Goal: Transaction & Acquisition: Book appointment/travel/reservation

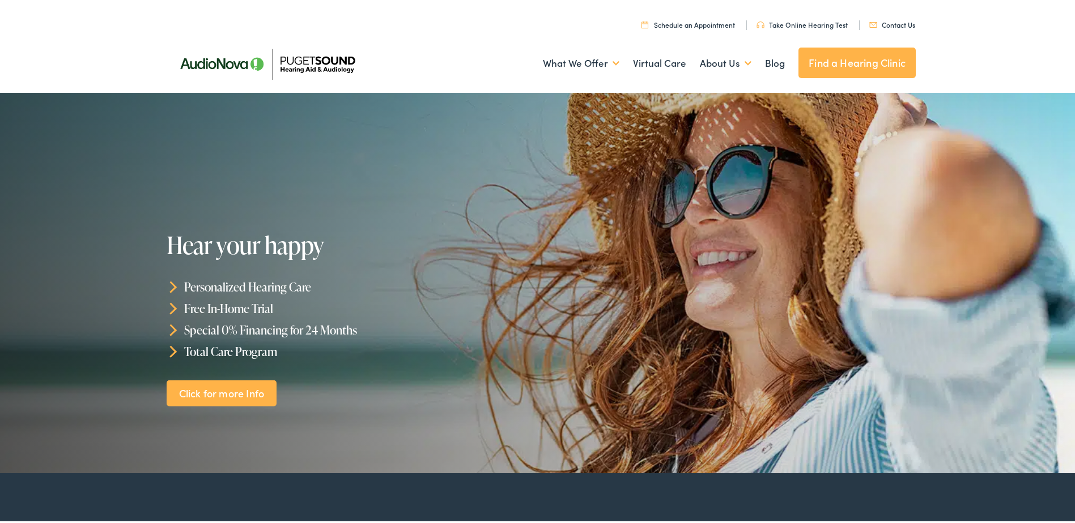
click at [847, 56] on link "Find a Hearing Clinic" at bounding box center [856, 60] width 117 height 31
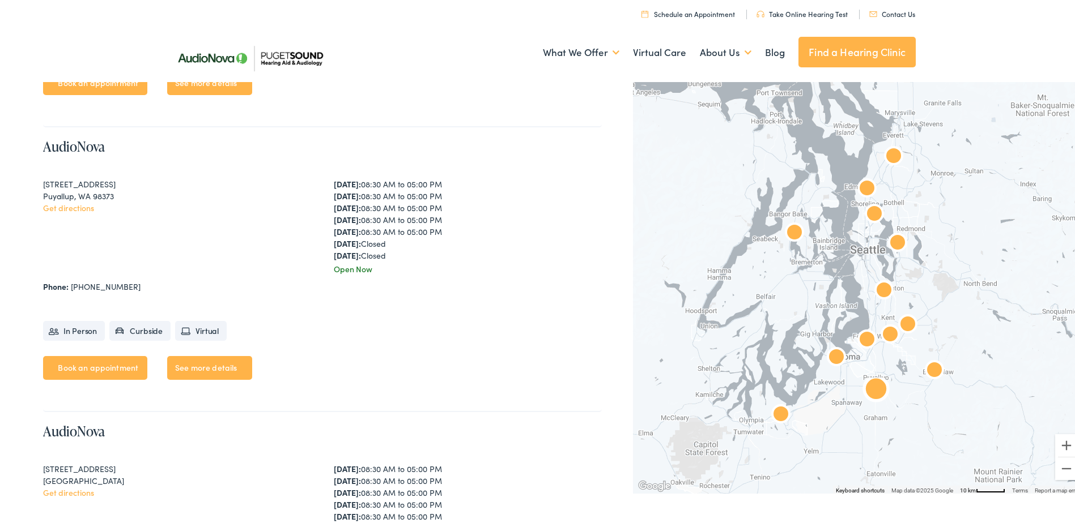
scroll to position [2548, 0]
click at [84, 365] on link "Book an appointment" at bounding box center [95, 365] width 104 height 24
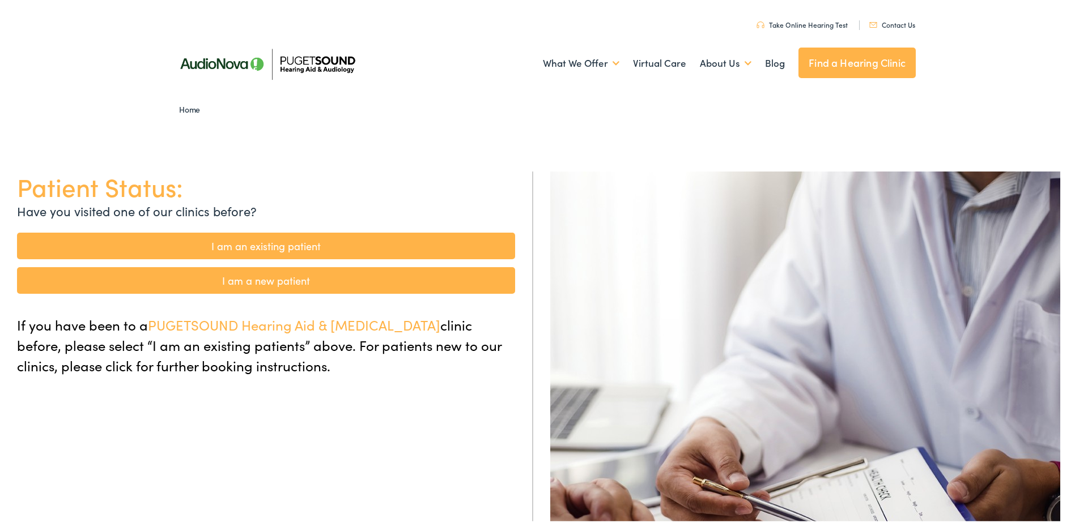
click at [204, 241] on link "I am an existing patient" at bounding box center [266, 244] width 498 height 27
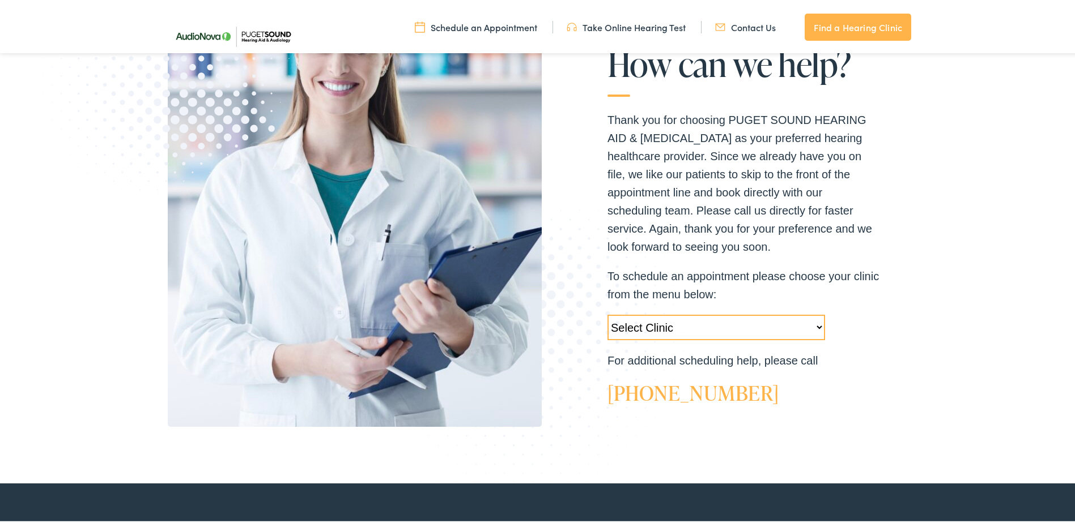
scroll to position [225, 0]
click at [810, 327] on select "Select Clinic Tukwila-WA-AudioNova 14900 Interurban Ave S #185 Tacoma-WA-AudioN…" at bounding box center [716, 324] width 218 height 25
select select "https://pshearing.alpacaaudiology.com/locations/puyallup-wa/"
click at [607, 312] on select "Select Clinic Tukwila-WA-AudioNova 14900 Interurban Ave S #185 Tacoma-WA-AudioN…" at bounding box center [716, 324] width 218 height 25
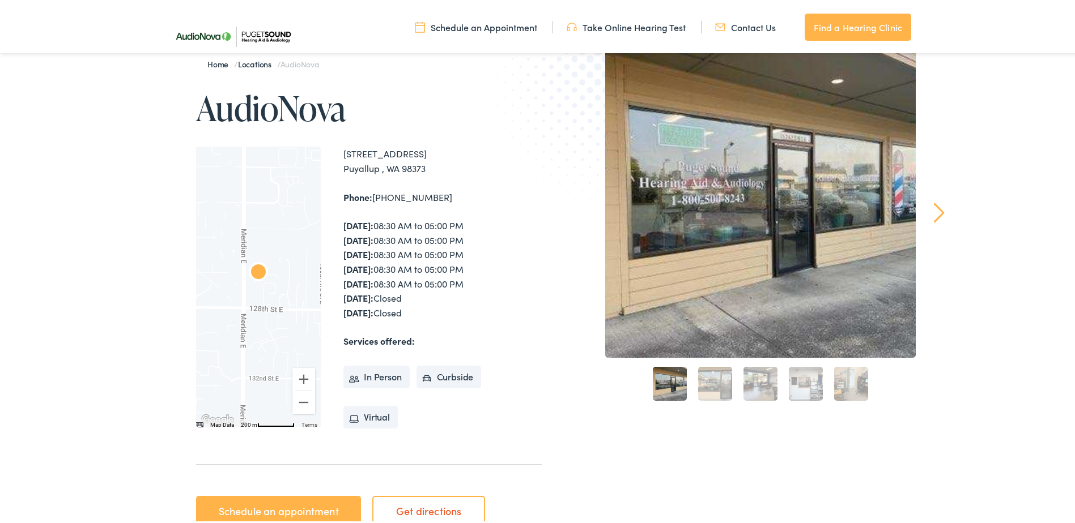
scroll to position [114, 0]
click at [718, 387] on link "2" at bounding box center [715, 382] width 34 height 34
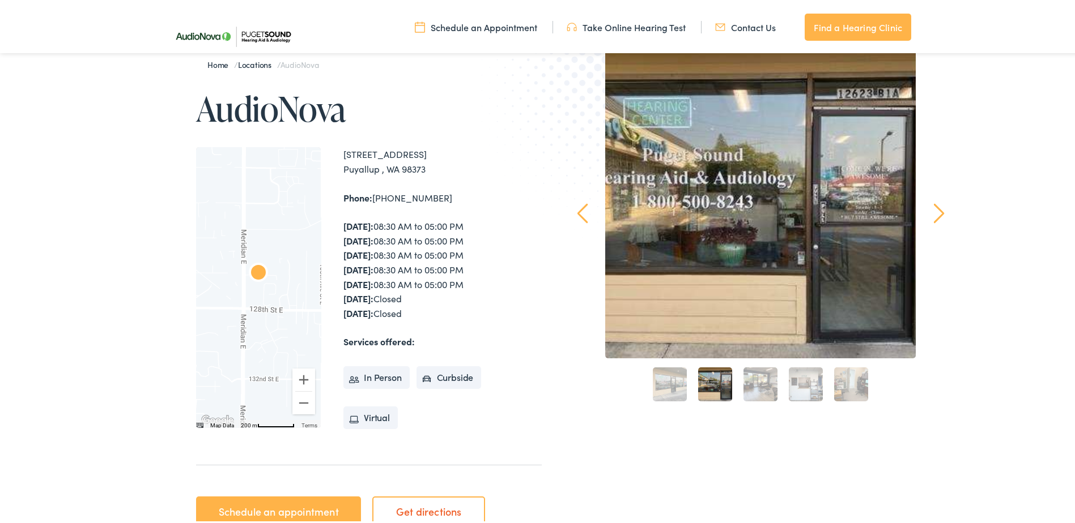
click at [750, 385] on link "3" at bounding box center [760, 382] width 34 height 34
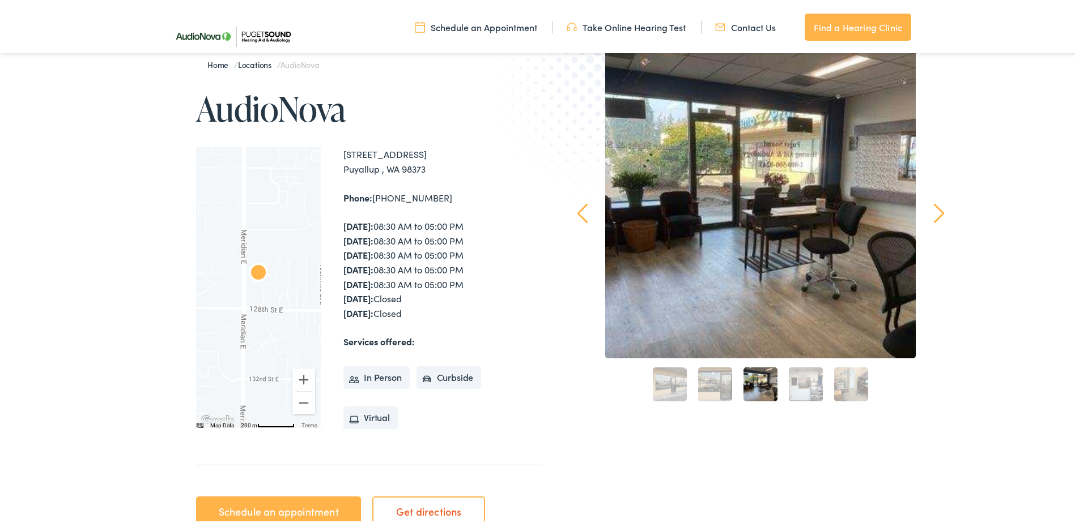
click at [797, 380] on link "4" at bounding box center [806, 382] width 34 height 34
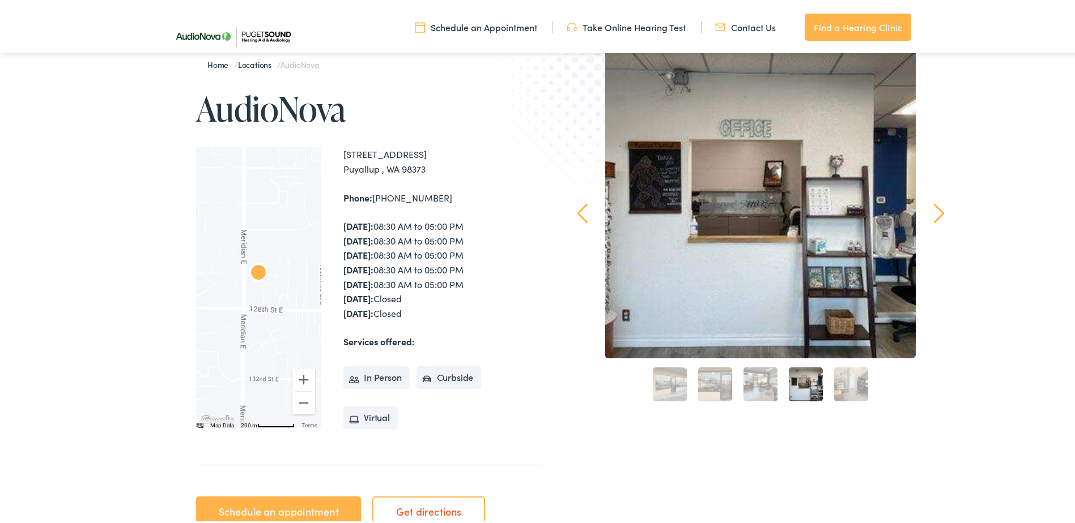
click at [840, 382] on link "5" at bounding box center [851, 382] width 34 height 34
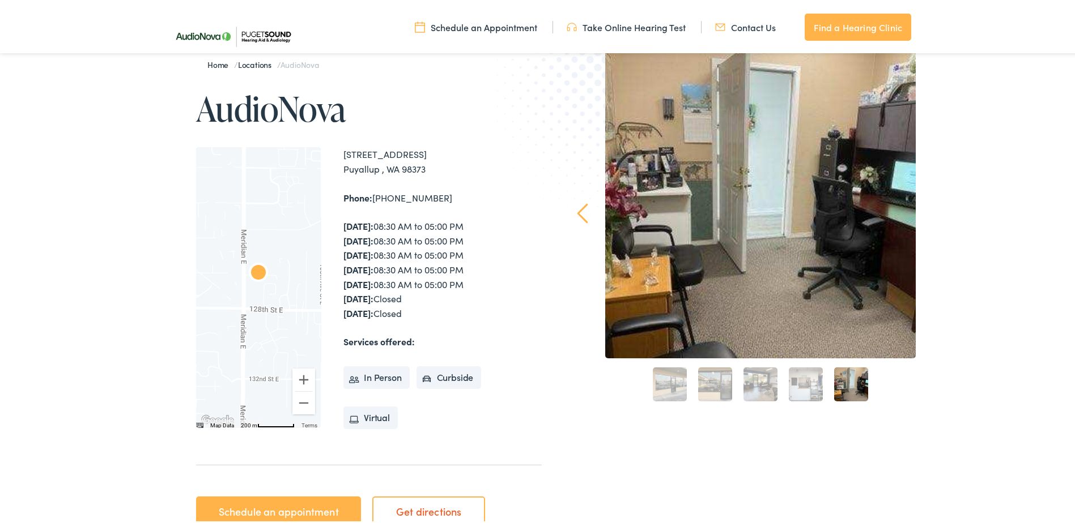
click at [665, 380] on link "1" at bounding box center [670, 382] width 34 height 34
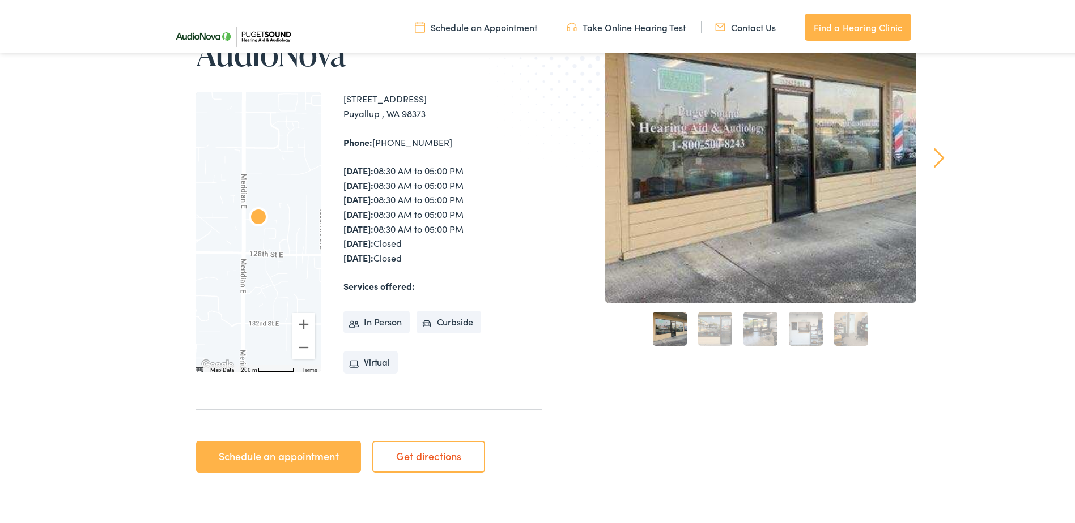
scroll to position [170, 0]
click at [289, 455] on link "Schedule an appointment" at bounding box center [278, 454] width 165 height 32
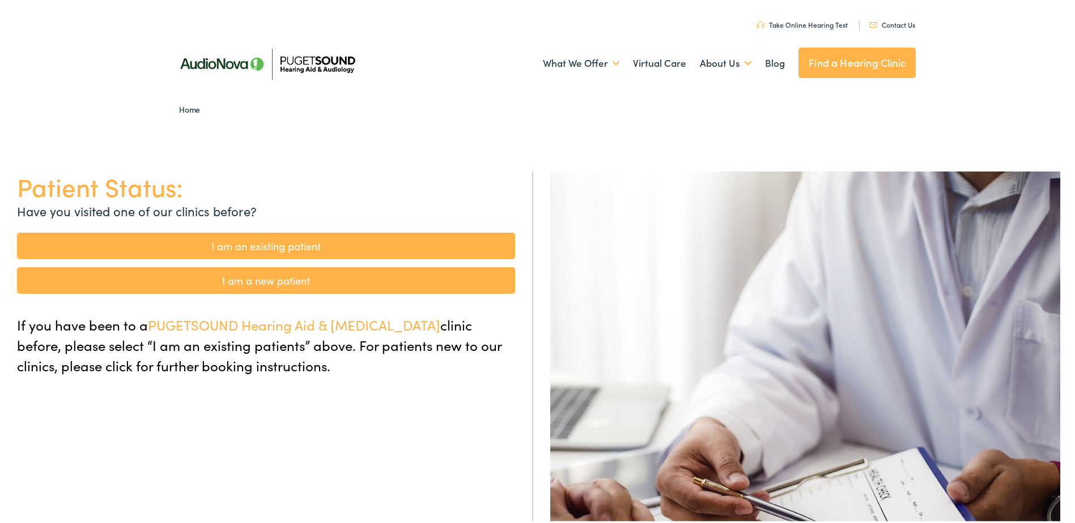
click at [302, 242] on link "I am an existing patient" at bounding box center [266, 244] width 498 height 27
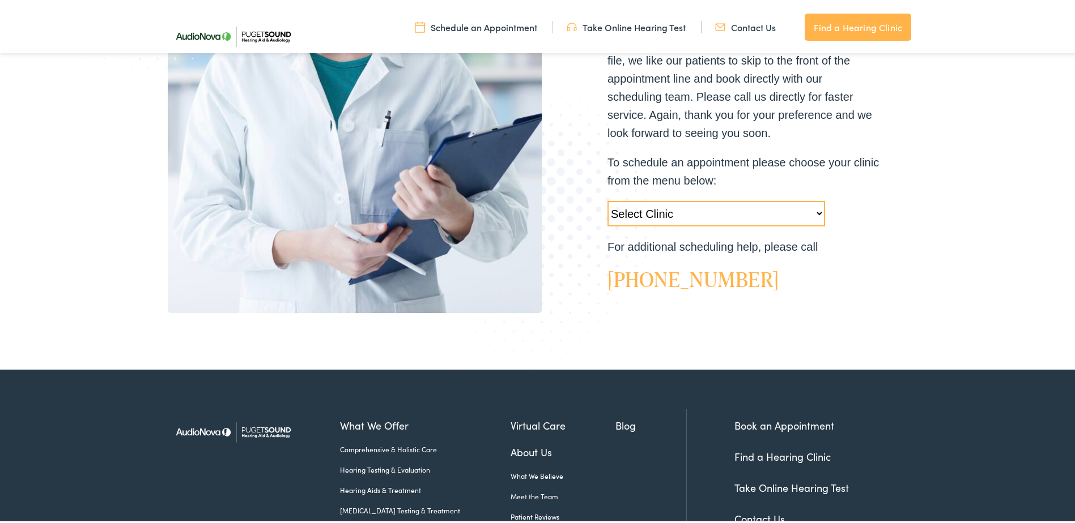
scroll to position [339, 0]
click at [813, 208] on select "Select Clinic Tukwila-WA-AudioNova 14900 Interurban Ave S #185 Tacoma-WA-AudioN…" at bounding box center [716, 210] width 218 height 25
select select "https://pshearing.alpacaaudiology.com/locations/puyallup-wa/"
click at [607, 198] on select "Select Clinic Tukwila-WA-AudioNova 14900 Interurban Ave S #185 Tacoma-WA-AudioN…" at bounding box center [716, 210] width 218 height 25
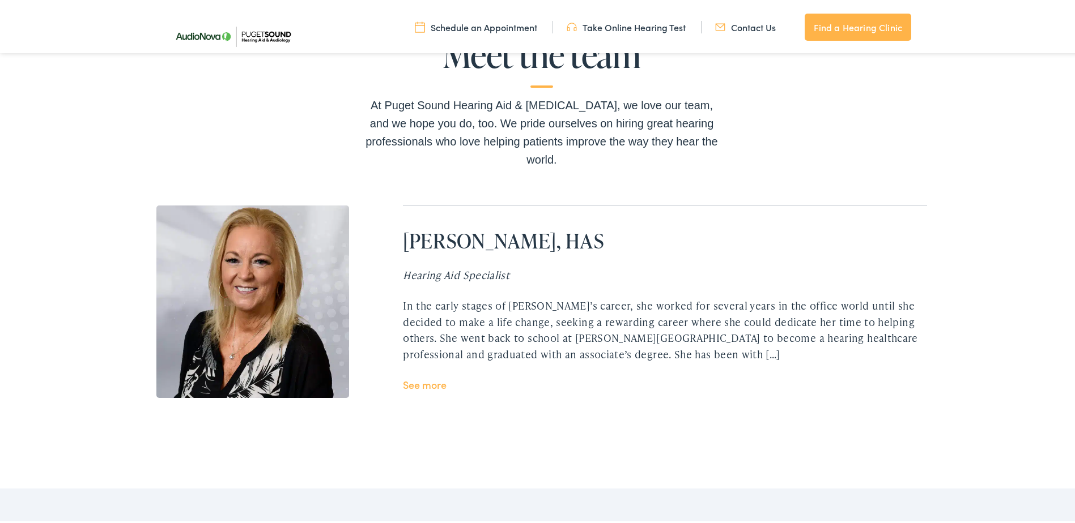
scroll to position [2220, 0]
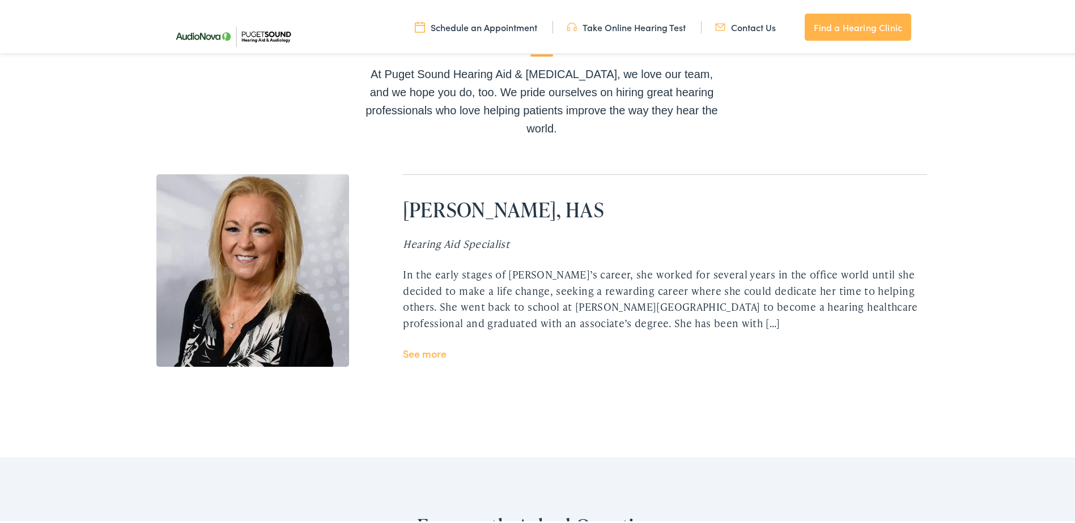
click at [416, 354] on link "See more" at bounding box center [425, 351] width 44 height 14
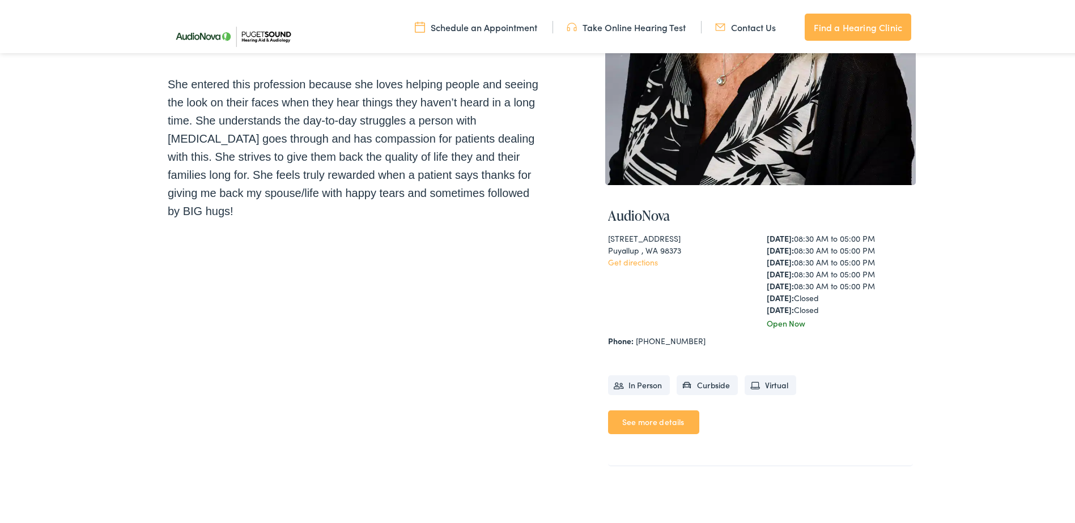
scroll to position [339, 0]
click at [637, 383] on li "In Person" at bounding box center [639, 383] width 62 height 20
click at [637, 423] on link "See more details" at bounding box center [653, 420] width 91 height 24
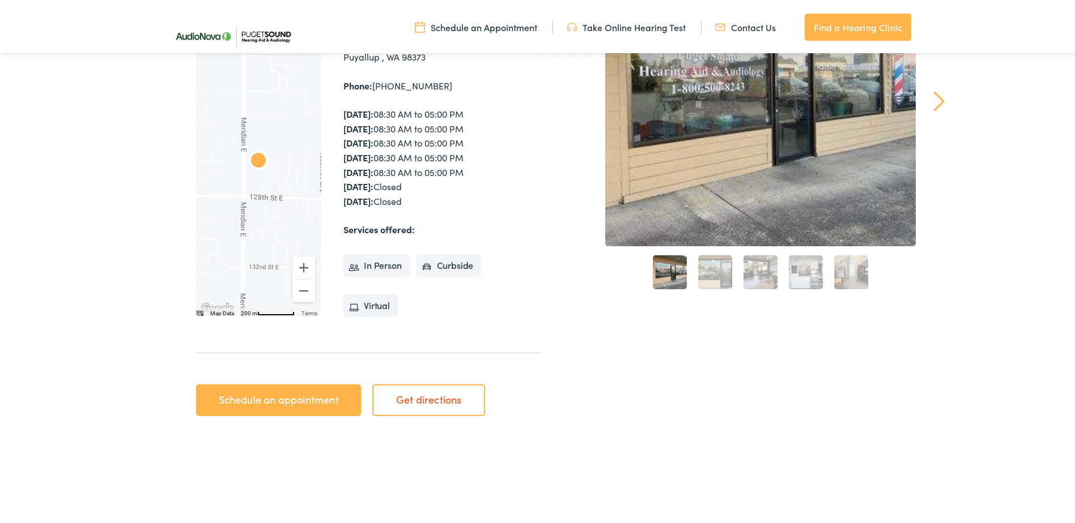
scroll to position [227, 0]
click at [374, 261] on li "In Person" at bounding box center [376, 263] width 66 height 23
click at [305, 391] on link "Schedule an appointment" at bounding box center [278, 398] width 165 height 32
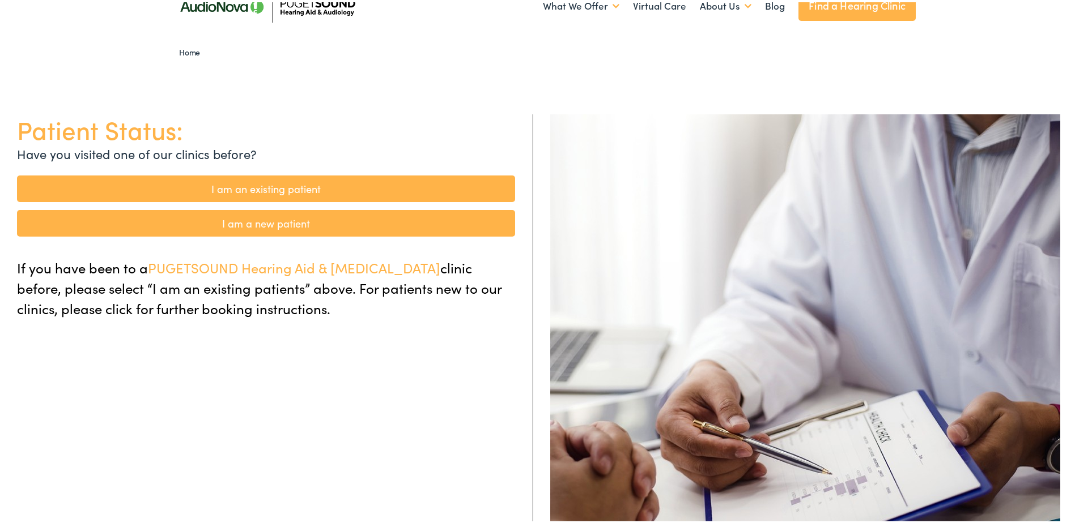
scroll to position [57, 0]
click at [247, 184] on link "I am an existing patient" at bounding box center [266, 187] width 498 height 27
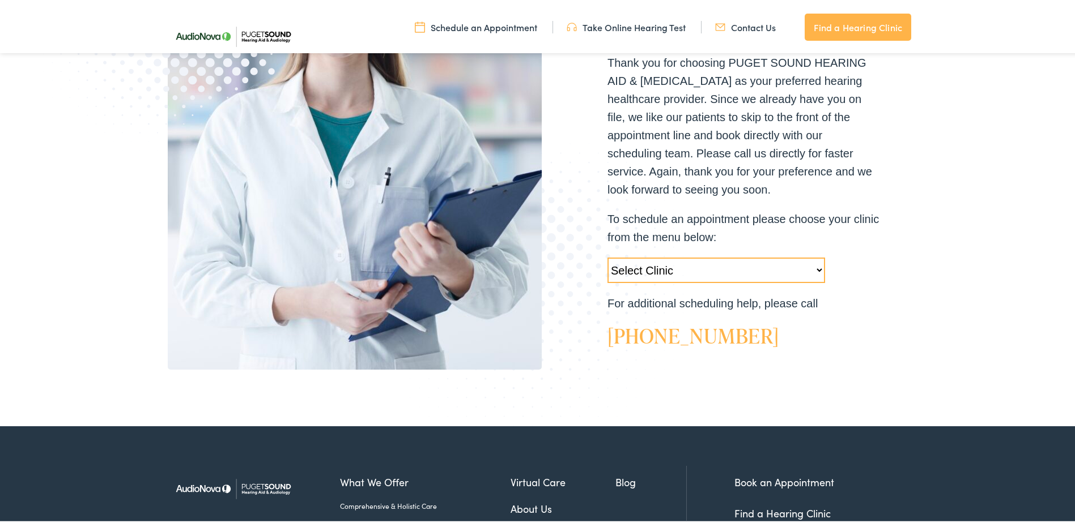
scroll to position [283, 0]
click at [808, 262] on select "Select Clinic [GEOGRAPHIC_DATA]-[GEOGRAPHIC_DATA]-AudioNova [STREET_ADDRESS]-Au…" at bounding box center [716, 267] width 218 height 25
select select "[URL][DOMAIN_NAME]"
click at [607, 255] on select "Select Clinic [GEOGRAPHIC_DATA]-[GEOGRAPHIC_DATA]-AudioNova [STREET_ADDRESS]-Au…" at bounding box center [716, 267] width 218 height 25
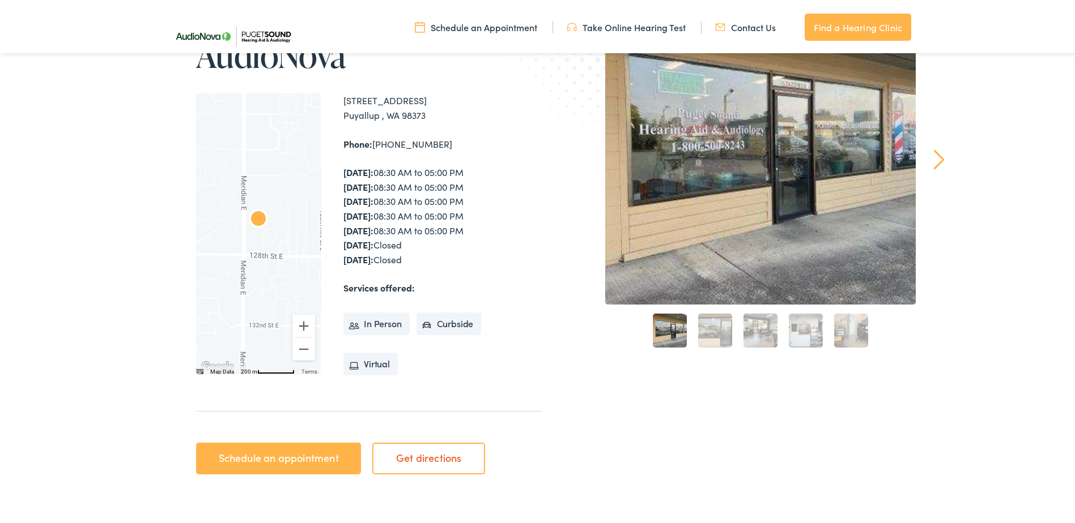
scroll to position [169, 0]
